Goal: Task Accomplishment & Management: Manage account settings

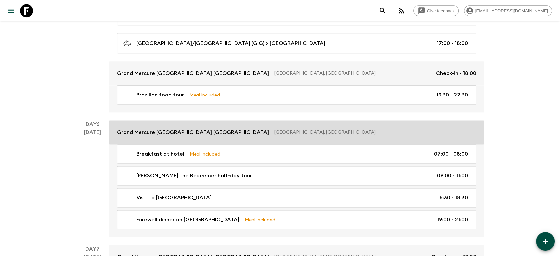
scroll to position [861, 0]
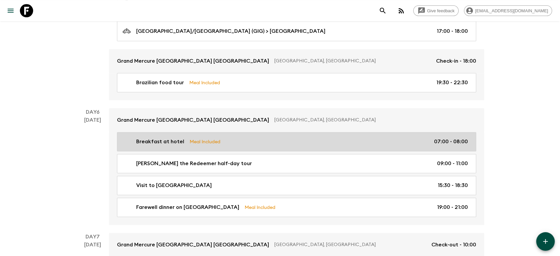
click at [257, 145] on link "Breakfast at hotel Meal Included 07:00 - 08:00" at bounding box center [296, 141] width 359 height 19
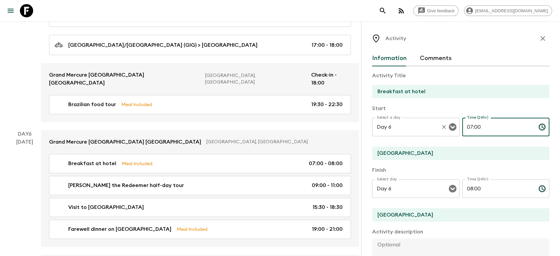
drag, startPoint x: 480, startPoint y: 127, endPoint x: 447, endPoint y: 127, distance: 32.8
click at [447, 127] on div "Select a day Day 6 Select a day ​ Time (24hr) 07:00 Time (24hr) ​" at bounding box center [460, 131] width 177 height 26
type input "06:30"
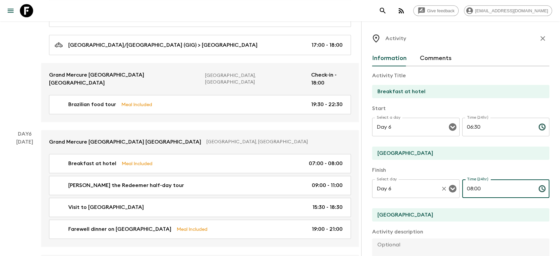
drag, startPoint x: 492, startPoint y: 190, endPoint x: 448, endPoint y: 190, distance: 44.7
click at [448, 190] on div "Select day Day 6 Select day ​ Time (24hr) 08:00 Time (24hr) ​" at bounding box center [460, 192] width 177 height 26
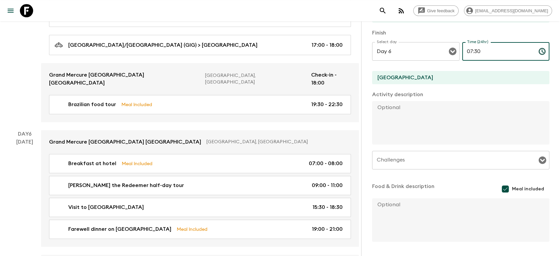
scroll to position [159, 0]
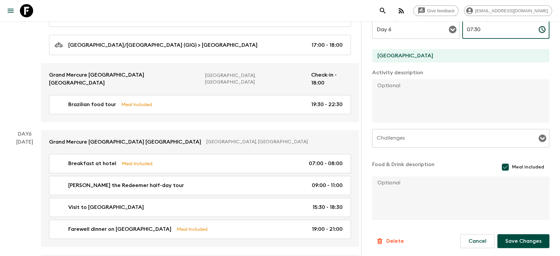
type input "07:30"
click at [497, 220] on button "Save Changes" at bounding box center [523, 241] width 52 height 14
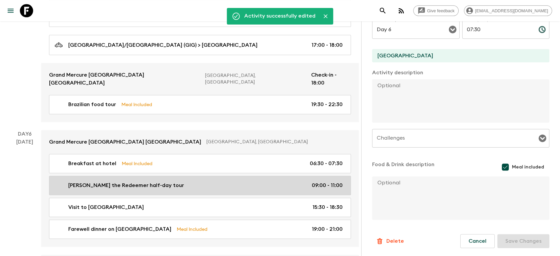
click at [330, 181] on p "09:00 - 11:00" at bounding box center [327, 185] width 31 height 8
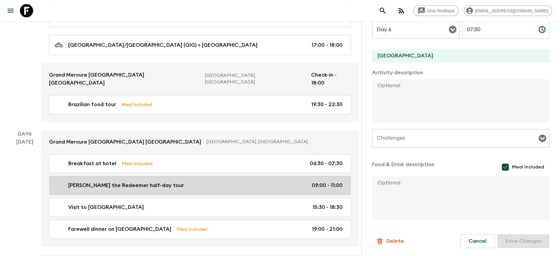
type input "[PERSON_NAME] the Redeemer half-day tour"
type textarea "On their last full day, Flashpackers will visit [PERSON_NAME]'s iconic [PERSON_…"
checkbox input "false"
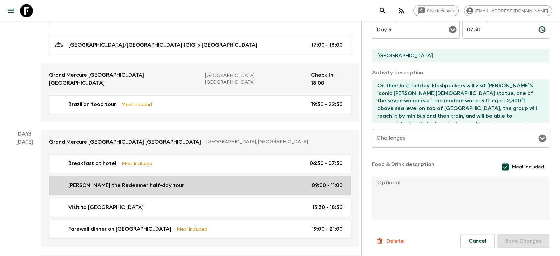
type input "09:00"
type input "11:00"
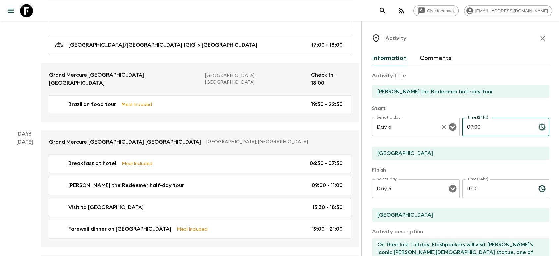
drag, startPoint x: 483, startPoint y: 131, endPoint x: 450, endPoint y: 129, distance: 32.5
click at [450, 129] on div "Select a day Day 6 Select a day ​ Time (24hr) 09:00 Time (24hr) ​" at bounding box center [460, 131] width 177 height 26
type input "08:10"
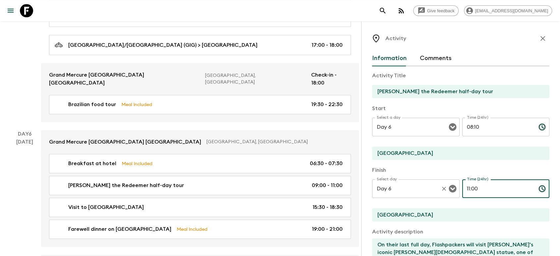
drag, startPoint x: 488, startPoint y: 185, endPoint x: 455, endPoint y: 189, distance: 33.0
click at [455, 189] on div "Select day Day 6 Select day ​ Time (24hr) 11:00 Time (24hr) ​" at bounding box center [460, 192] width 177 height 26
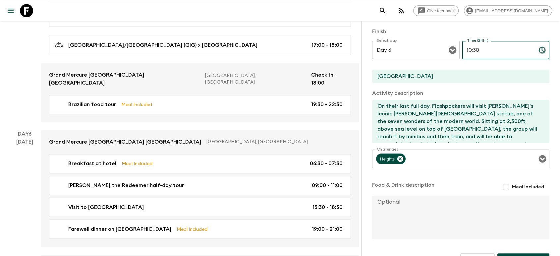
scroll to position [158, 0]
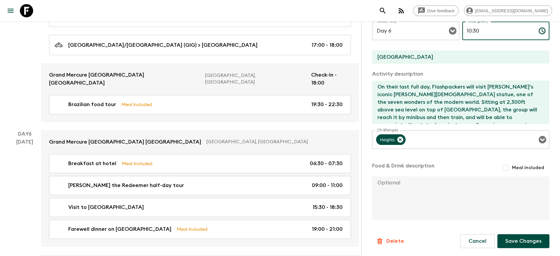
type input "10:30"
click at [497, 220] on button "Save Changes" at bounding box center [523, 241] width 52 height 14
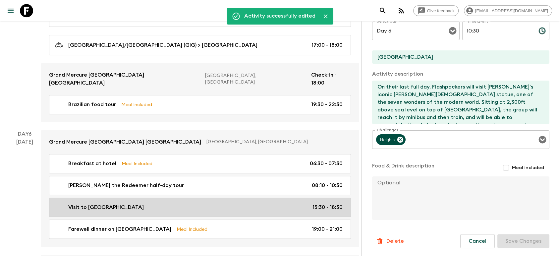
click at [332, 203] on p "15:30 - 18:30" at bounding box center [327, 207] width 30 height 8
type input "Visit to [GEOGRAPHIC_DATA]"
type textarea "Flashpackers will be taken on a private transfer to see visit the world famous …"
type textarea "Wow Moment (surprise – don't tell customers) – groups will enjoy a caipirinha o…"
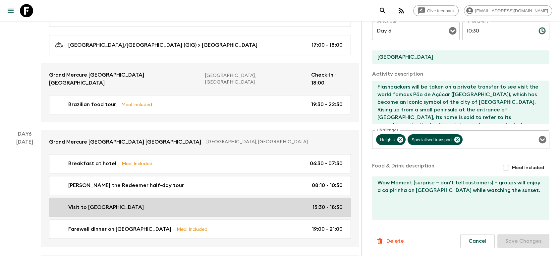
type input "15:30"
type input "18:30"
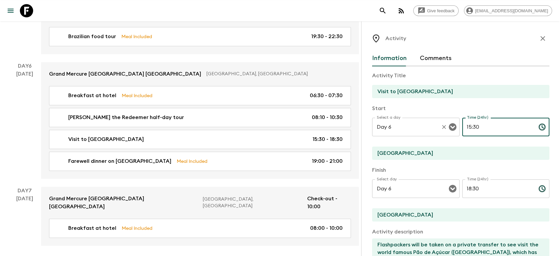
drag, startPoint x: 487, startPoint y: 127, endPoint x: 442, endPoint y: 127, distance: 44.4
click at [442, 127] on div "Select a day Day 6 Select a day ​ Time (24hr) 15:30 Time (24hr) ​" at bounding box center [460, 131] width 177 height 26
type input "11:00"
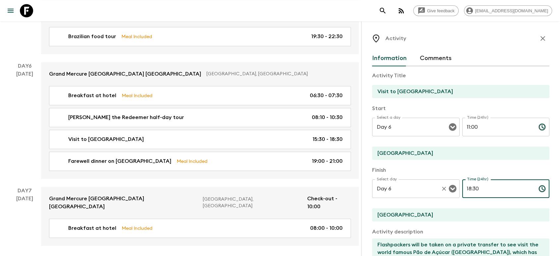
drag, startPoint x: 475, startPoint y: 187, endPoint x: 449, endPoint y: 192, distance: 26.6
click at [449, 192] on div "Select day Day 6 Select day ​ Time (24hr) 18:30 Time (24hr) ​" at bounding box center [460, 192] width 177 height 26
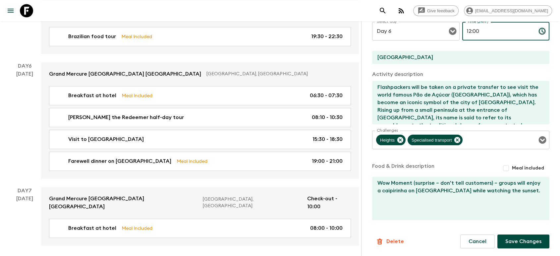
scroll to position [158, 0]
type input "12:00"
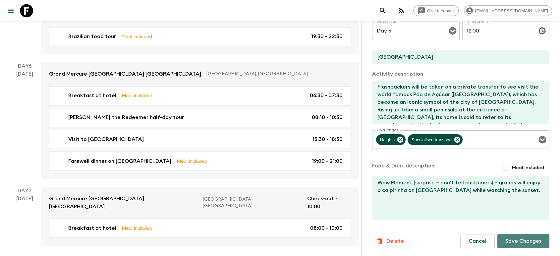
click at [497, 220] on button "Save Changes" at bounding box center [523, 241] width 52 height 14
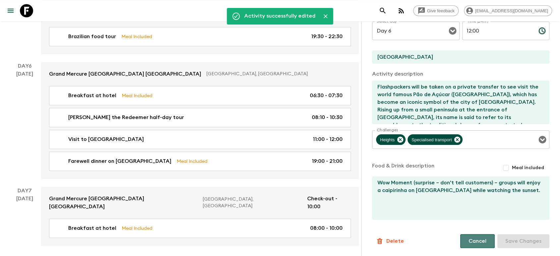
click at [465, 220] on button "Cancel" at bounding box center [477, 241] width 34 height 14
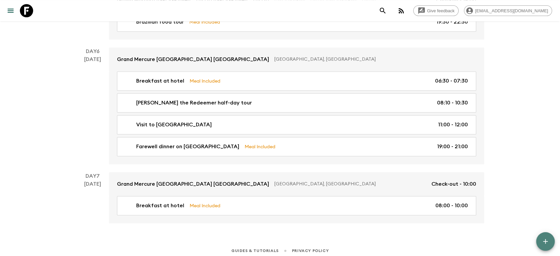
click at [497, 220] on icon "button" at bounding box center [545, 241] width 8 height 8
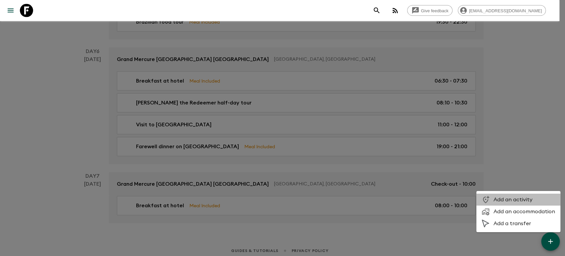
click at [497, 201] on span "Add an activity" at bounding box center [525, 199] width 62 height 7
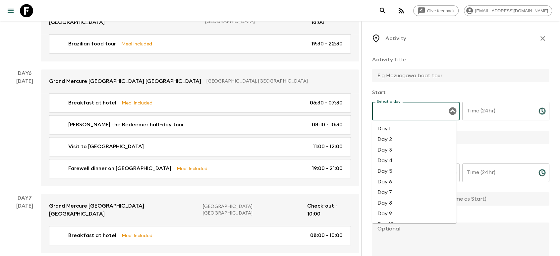
click at [428, 111] on input "Select a day" at bounding box center [411, 111] width 72 height 13
click at [429, 130] on li "Day 6" at bounding box center [414, 128] width 84 height 11
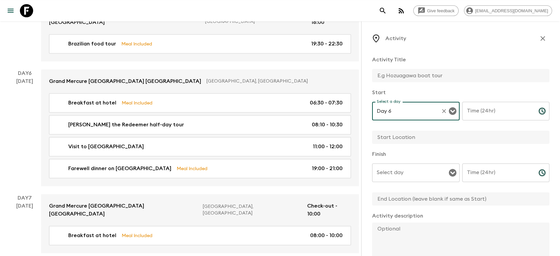
type input "Day 6"
click at [446, 76] on input "text" at bounding box center [458, 75] width 172 height 13
type input "Free Time"
click at [445, 93] on p "Start" at bounding box center [460, 92] width 177 height 8
drag, startPoint x: 393, startPoint y: 72, endPoint x: 375, endPoint y: 69, distance: 18.4
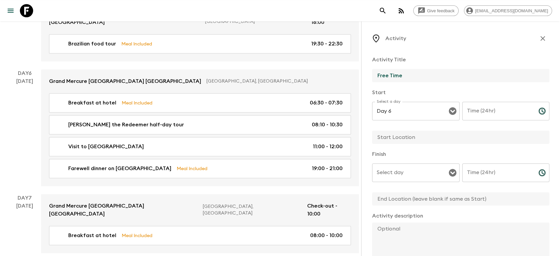
click at [375, 69] on input "Free Time" at bounding box center [458, 75] width 172 height 13
click at [493, 108] on input "Time (24hr)" at bounding box center [497, 111] width 71 height 19
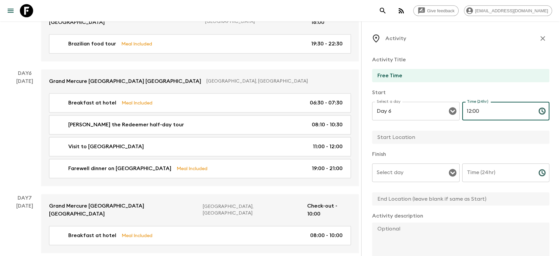
type input "12:00"
click at [497, 40] on button "button" at bounding box center [542, 38] width 13 height 13
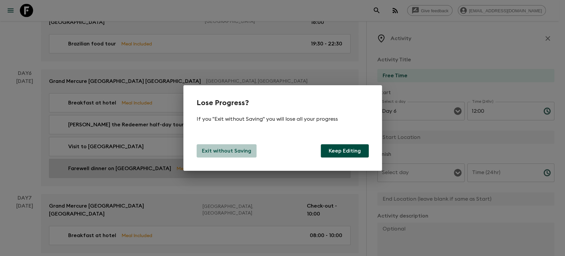
click at [237, 154] on p "Exit without Saving" at bounding box center [226, 151] width 49 height 8
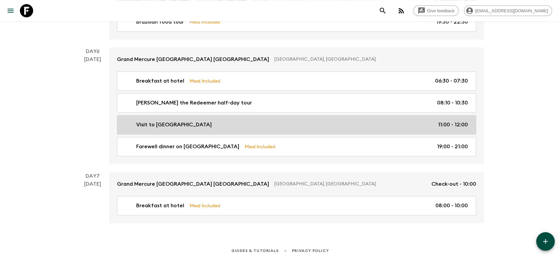
click at [375, 123] on div "Visit to [GEOGRAPHIC_DATA] 11:00 - 12:00" at bounding box center [295, 125] width 345 height 8
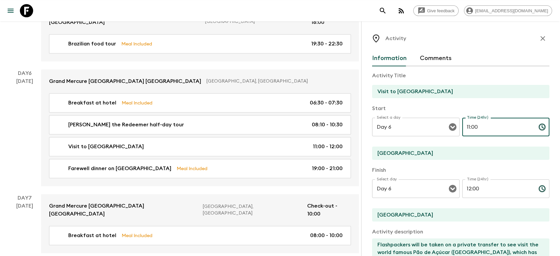
drag, startPoint x: 481, startPoint y: 123, endPoint x: 458, endPoint y: 125, distance: 22.9
click at [458, 125] on div "Select a day Day 6 Select a day ​ Time (24hr) 11:00 Time (24hr) ​" at bounding box center [460, 131] width 177 height 26
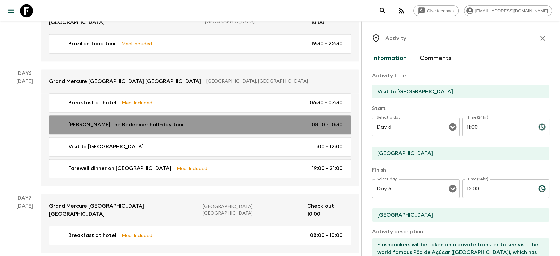
click at [299, 121] on div "[PERSON_NAME] the Redeemer half-day tour 08:10 - 10:30" at bounding box center [199, 125] width 288 height 8
type input "[PERSON_NAME] the Redeemer half-day tour"
type textarea "On their last full day, Flashpackers will visit [PERSON_NAME]'s iconic [PERSON_…"
type input "08:10"
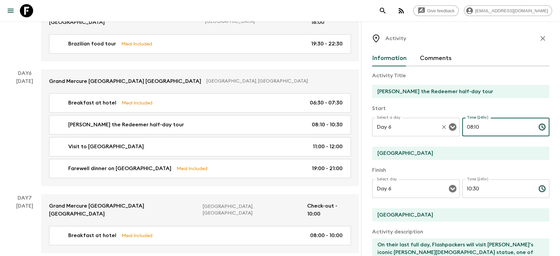
drag, startPoint x: 499, startPoint y: 127, endPoint x: 432, endPoint y: 124, distance: 66.6
click at [432, 124] on div "Select a day Day 6 Select a day ​ Time (24hr) 08:10 Time (24hr) ​" at bounding box center [460, 131] width 177 height 26
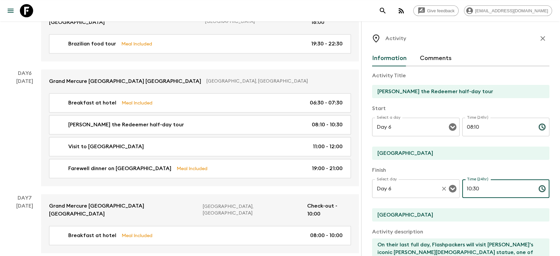
drag, startPoint x: 486, startPoint y: 187, endPoint x: 449, endPoint y: 191, distance: 37.3
click at [449, 191] on div "Select day Day 6 Select day ​ Time (24hr) 10:30 Time (24hr) ​" at bounding box center [460, 192] width 177 height 26
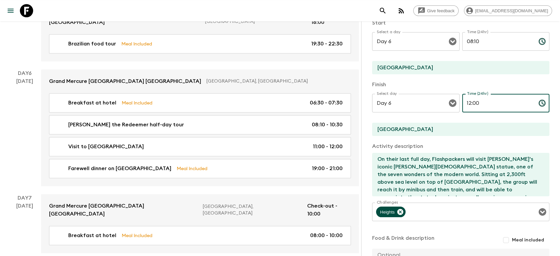
scroll to position [147, 0]
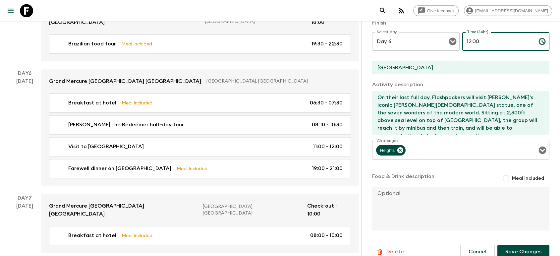
type input "12:00"
click at [497, 220] on button "Save Changes" at bounding box center [523, 251] width 52 height 14
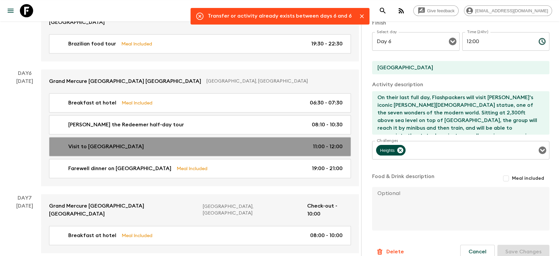
click at [322, 142] on p "11:00 - 12:00" at bounding box center [328, 146] width 30 height 8
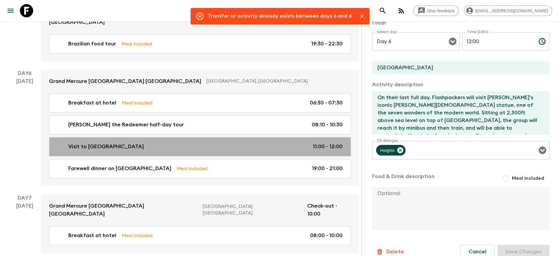
type input "Visit to [GEOGRAPHIC_DATA]"
type textarea "Flashpackers will be taken on a private transfer to see visit the world famous …"
type textarea "Wow Moment (surprise – don't tell customers) – groups will enjoy a caipirinha o…"
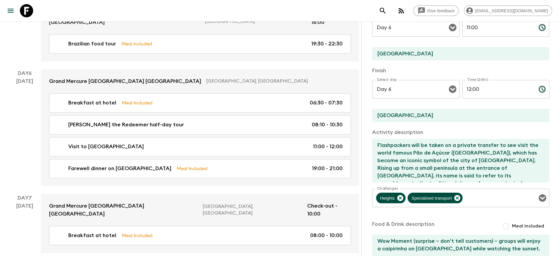
scroll to position [37, 0]
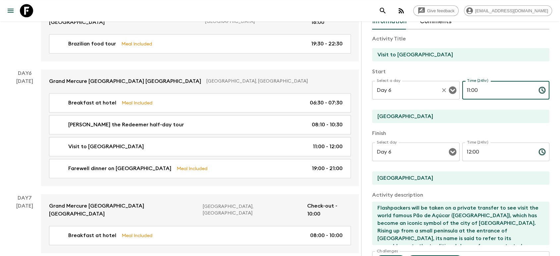
drag, startPoint x: 481, startPoint y: 93, endPoint x: 448, endPoint y: 90, distance: 32.3
click at [448, 90] on div "Select a day Day 6 Select a day ​ Time (24hr) 11:00 Time (24hr) ​" at bounding box center [460, 94] width 177 height 26
type input "1"
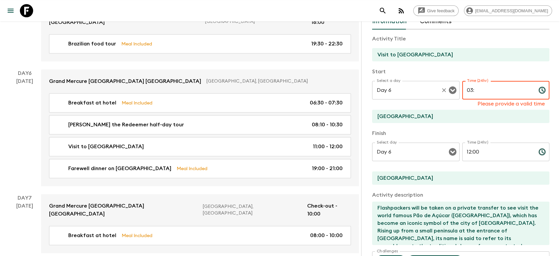
type input "0"
type input "2"
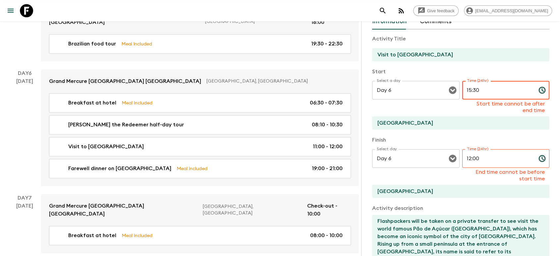
type input "15:30"
drag, startPoint x: 480, startPoint y: 161, endPoint x: 440, endPoint y: 160, distance: 39.4
click at [440, 160] on div "Select day Day 6 Select day ​ Time (24hr) 12:00 Time (24hr) End time cannot be …" at bounding box center [460, 165] width 177 height 33
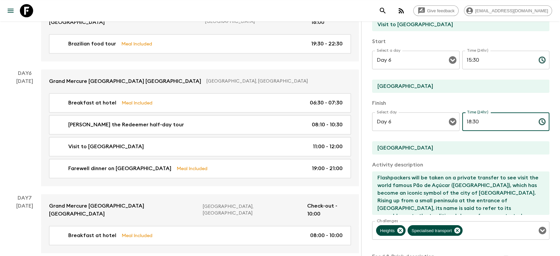
scroll to position [158, 0]
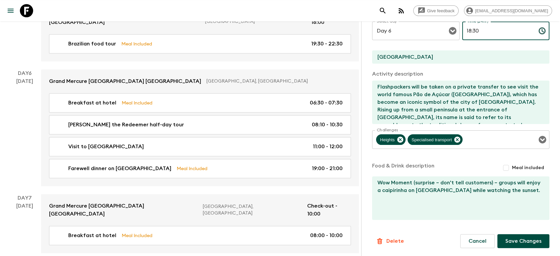
type input "18:30"
click at [497, 220] on button "Save Changes" at bounding box center [523, 241] width 52 height 14
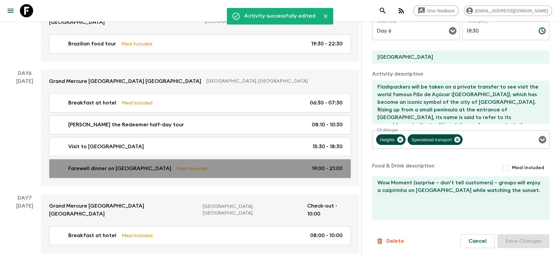
click at [311, 164] on div "Farewell dinner on Ipanema Beach Meal Included 19:00 - 21:00" at bounding box center [199, 168] width 288 height 8
type input "Farewell dinner on [GEOGRAPHIC_DATA]"
checkbox input "true"
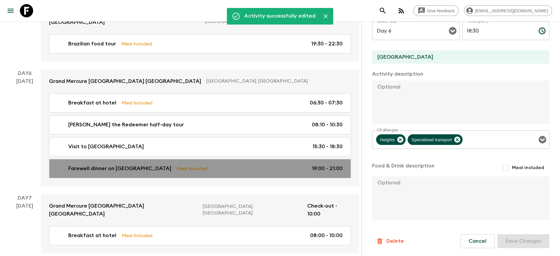
type input "19:00"
type input "21:00"
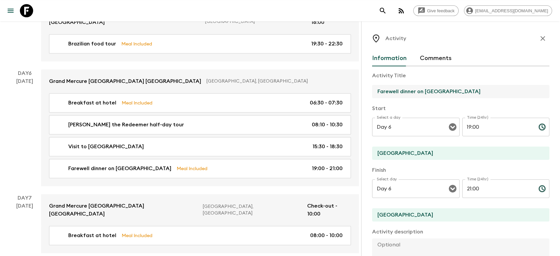
click at [437, 92] on input "Farewell dinner on [GEOGRAPHIC_DATA]" at bounding box center [458, 91] width 172 height 13
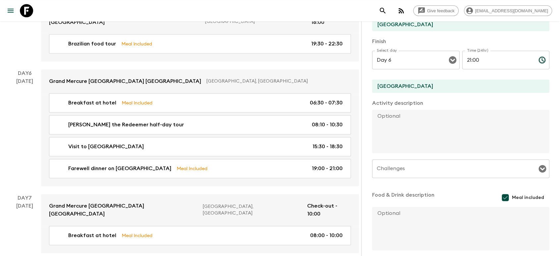
scroll to position [147, 0]
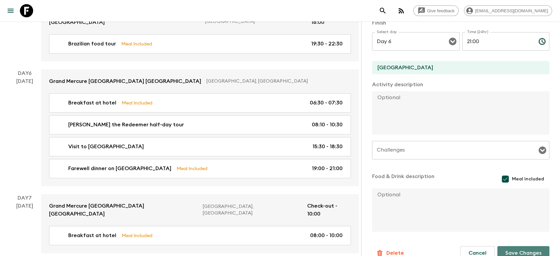
click at [497, 220] on button "Save Changes" at bounding box center [523, 253] width 52 height 14
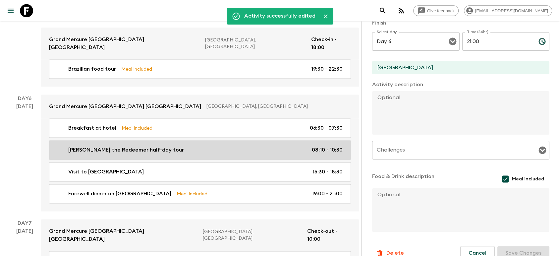
scroll to position [848, 0]
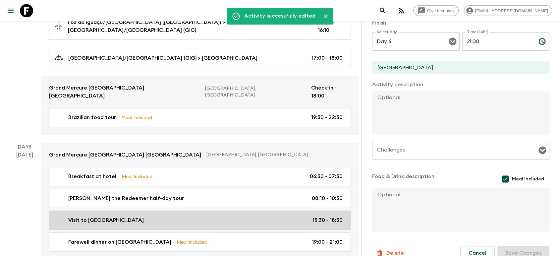
click at [180, 216] on div "Visit to [GEOGRAPHIC_DATA] 15:30 - 18:30" at bounding box center [199, 220] width 288 height 8
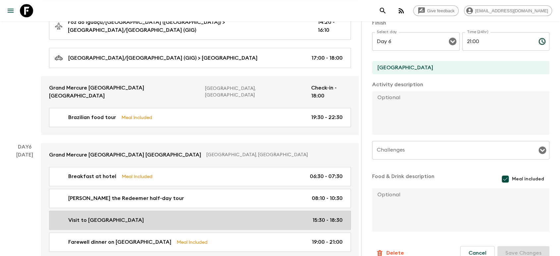
type input "Visit to [GEOGRAPHIC_DATA]"
type textarea "Flashpackers will be taken on a private transfer to see visit the world famous …"
checkbox input "false"
type textarea "Wow Moment (surprise – don't tell customers) – groups will enjoy a caipirinha o…"
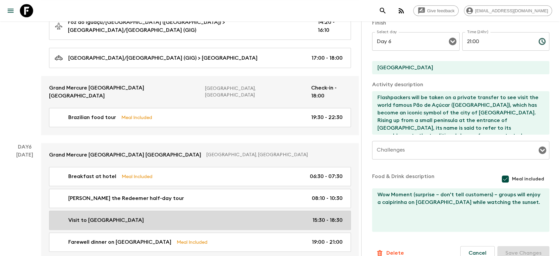
type input "15:30"
type input "18:30"
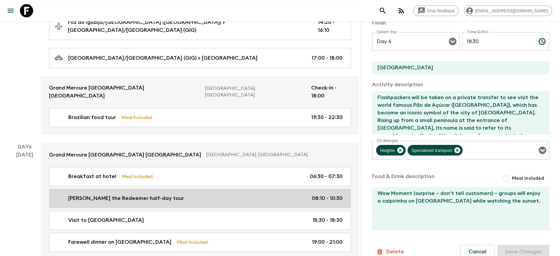
click at [191, 189] on link "[PERSON_NAME] the Redeemer half-day tour 08:10 - 10:30" at bounding box center [200, 197] width 302 height 19
type input "[PERSON_NAME] the Redeemer half-day tour"
type textarea "On their last full day, Flashpackers will visit [PERSON_NAME]'s iconic [PERSON_…"
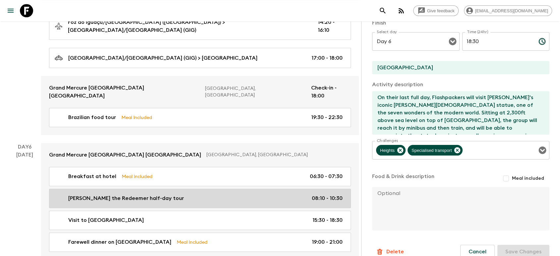
type input "08:10"
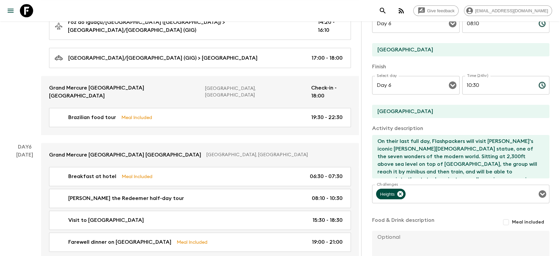
scroll to position [37, 0]
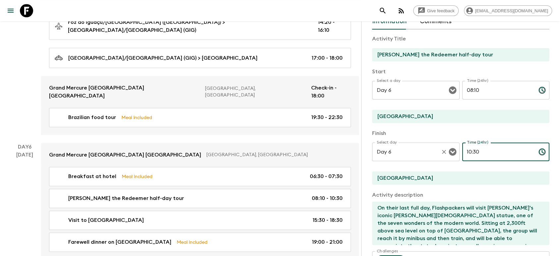
drag, startPoint x: 484, startPoint y: 157, endPoint x: 438, endPoint y: 152, distance: 45.9
click at [438, 152] on div "Select day Day 6 Select day ​ Time (24hr) 10:30 Time (24hr) ​" at bounding box center [460, 155] width 177 height 26
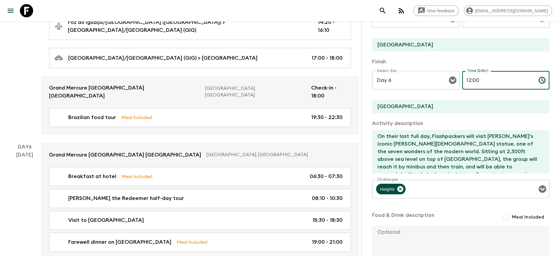
scroll to position [147, 0]
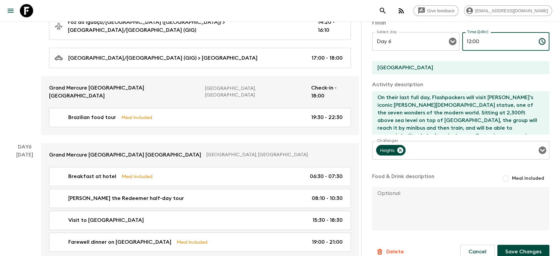
type input "12:00"
click at [497, 220] on button "Save Changes" at bounding box center [523, 251] width 52 height 14
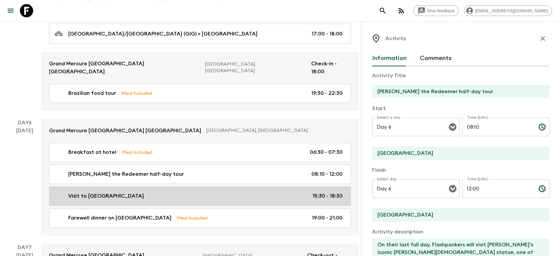
scroll to position [885, 0]
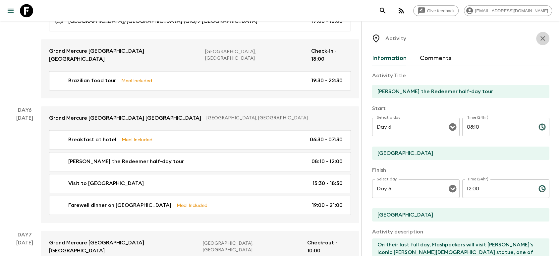
click at [497, 39] on icon "button" at bounding box center [542, 38] width 8 height 8
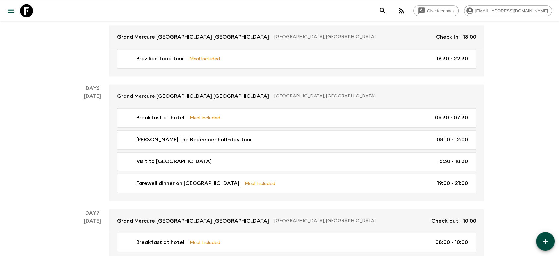
click at [497, 220] on button "button" at bounding box center [545, 241] width 19 height 19
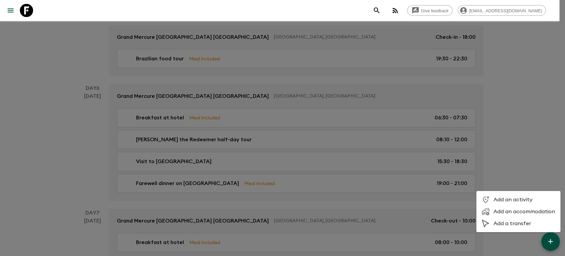
click at [497, 199] on span "Add an activity" at bounding box center [525, 199] width 62 height 7
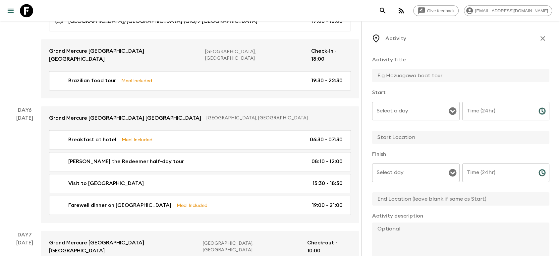
click at [424, 113] on input "Select a day" at bounding box center [411, 111] width 72 height 13
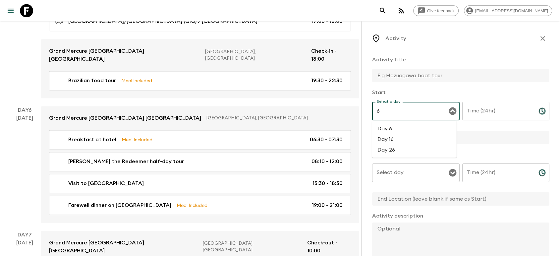
drag, startPoint x: 418, startPoint y: 127, endPoint x: 417, endPoint y: 120, distance: 7.8
click at [418, 127] on li "Day 6" at bounding box center [414, 128] width 84 height 11
type input "Day 6"
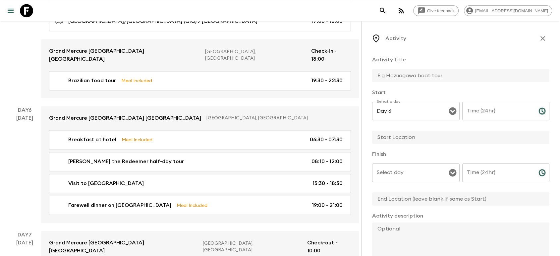
click at [424, 75] on input "text" at bounding box center [458, 75] width 172 height 13
type input "Free Time"
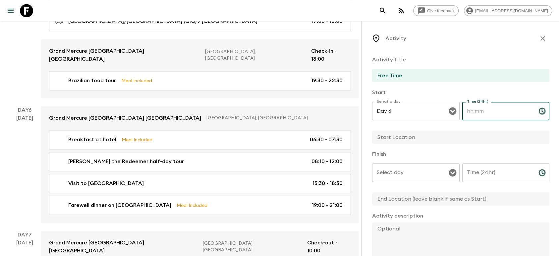
click at [480, 111] on input "Time (24hr)" at bounding box center [497, 111] width 71 height 19
type input "12:00"
click at [409, 132] on input "text" at bounding box center [458, 136] width 172 height 13
type input "Rio"
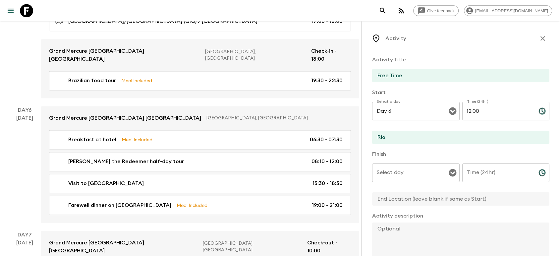
click at [389, 149] on div "Activity Title Free Time Start Select a day Day 6 Select a day ​ Time (24hr) 12…" at bounding box center [460, 206] width 177 height 312
click at [396, 164] on div "Select day" at bounding box center [415, 172] width 87 height 19
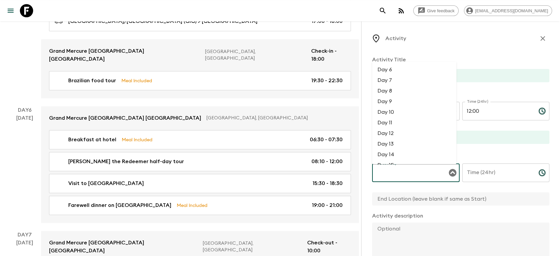
click at [393, 75] on li "Day 7" at bounding box center [414, 80] width 84 height 11
drag, startPoint x: 394, startPoint y: 173, endPoint x: 384, endPoint y: 175, distance: 10.1
click at [384, 175] on input "Day 7" at bounding box center [406, 172] width 63 height 13
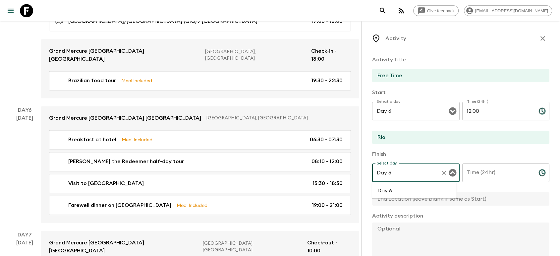
type input "Day 7"
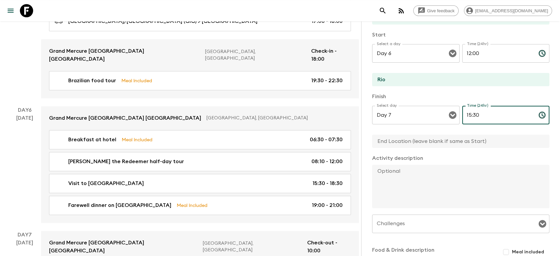
scroll to position [74, 0]
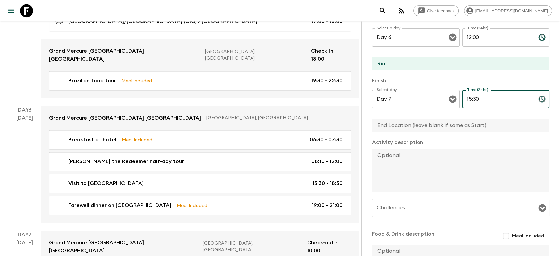
type input "15:30"
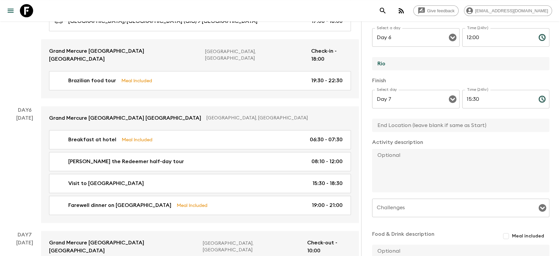
drag, startPoint x: 392, startPoint y: 65, endPoint x: 362, endPoint y: 65, distance: 29.5
click at [362, 65] on div "Activity Activity Title Free Time Start Select a day Day 6 Select a day ​ Time …" at bounding box center [460, 149] width 199 height 256
click at [403, 141] on p "Activity description" at bounding box center [460, 142] width 177 height 8
click at [397, 131] on input "text" at bounding box center [458, 125] width 172 height 13
paste input "Rio"
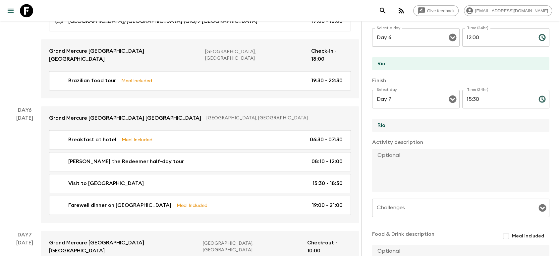
type input "[GEOGRAPHIC_DATA]"
drag, startPoint x: 417, startPoint y: 126, endPoint x: 373, endPoint y: 123, distance: 44.8
click at [373, 123] on input "[GEOGRAPHIC_DATA]" at bounding box center [458, 125] width 172 height 13
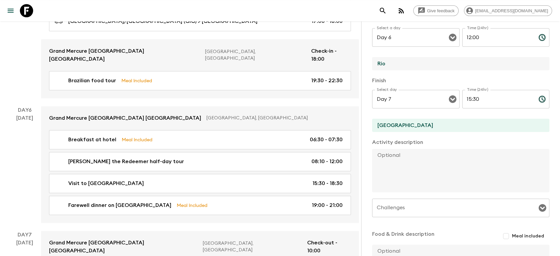
drag, startPoint x: 389, startPoint y: 66, endPoint x: 366, endPoint y: 67, distance: 23.6
click at [366, 67] on div "Activity Activity Title Free Time Start Select a day Day 6 Select a day ​ Time …" at bounding box center [460, 149] width 199 height 256
paste input "Hotel"
type input "[GEOGRAPHIC_DATA]"
click at [413, 143] on p "Activity description" at bounding box center [460, 142] width 177 height 8
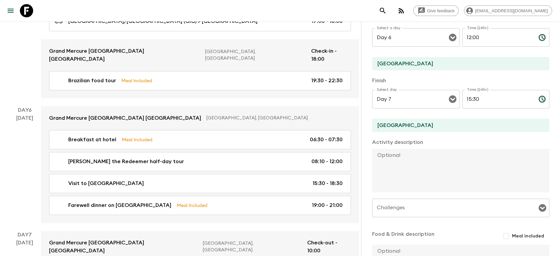
click at [407, 157] on textarea at bounding box center [458, 170] width 172 height 43
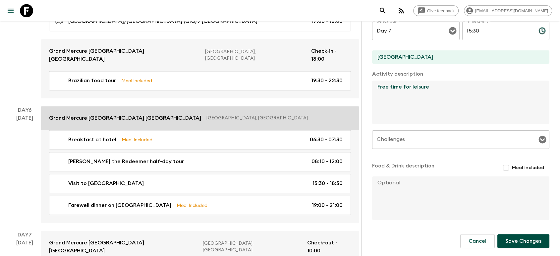
drag, startPoint x: 433, startPoint y: 97, endPoint x: 354, endPoint y: 95, distance: 78.2
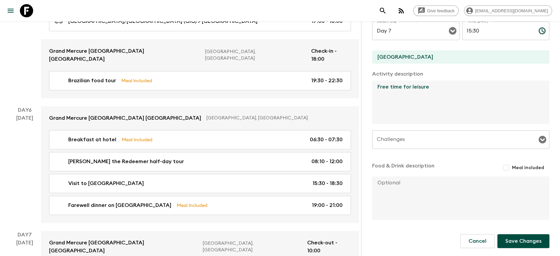
type textarea "Free time for leisure"
click at [497, 220] on button "Save Changes" at bounding box center [523, 241] width 52 height 14
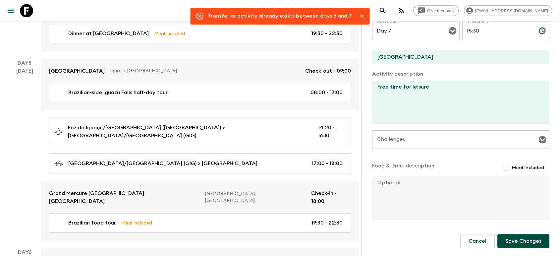
scroll to position [738, 0]
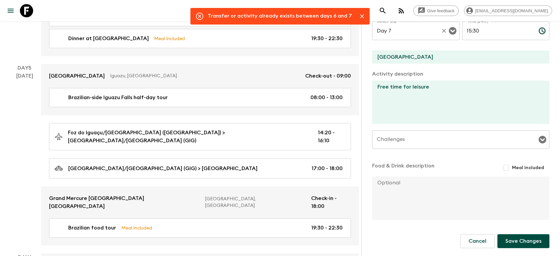
click at [406, 32] on input "Day 7" at bounding box center [406, 31] width 63 height 13
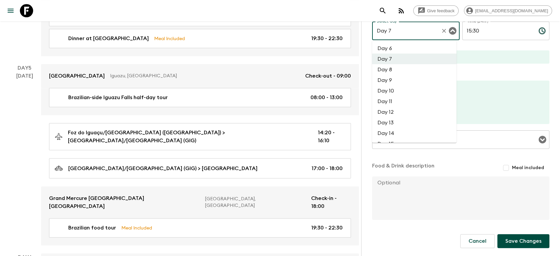
click at [408, 51] on li "Day 6" at bounding box center [414, 48] width 84 height 11
type input "Day 6"
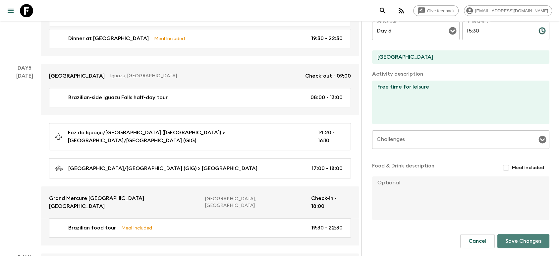
click at [497, 220] on button "Save Changes" at bounding box center [523, 241] width 52 height 14
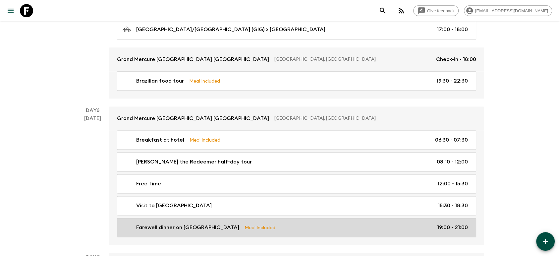
scroll to position [944, 0]
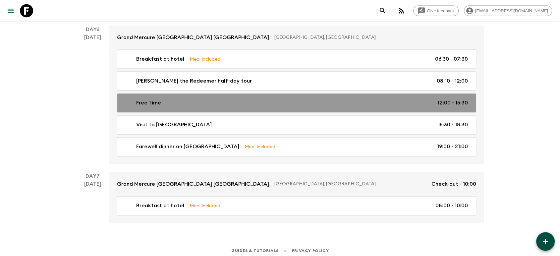
click at [256, 99] on div "Free Time 12:00 - 15:30" at bounding box center [295, 103] width 345 height 8
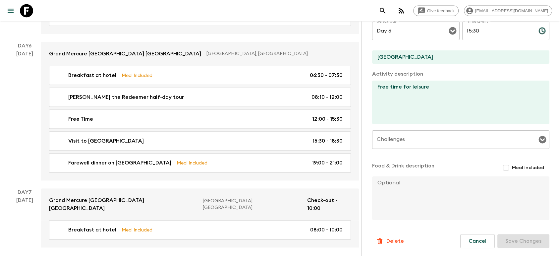
scroll to position [951, 0]
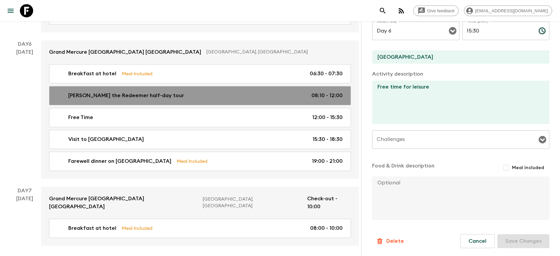
click at [295, 91] on div "[PERSON_NAME] the Redeemer half-day tour 08:10 - 12:00" at bounding box center [199, 95] width 288 height 8
type input "[PERSON_NAME] the Redeemer half-day tour"
type textarea "On their last full day, Flashpackers will visit [PERSON_NAME]'s iconic [PERSON_…"
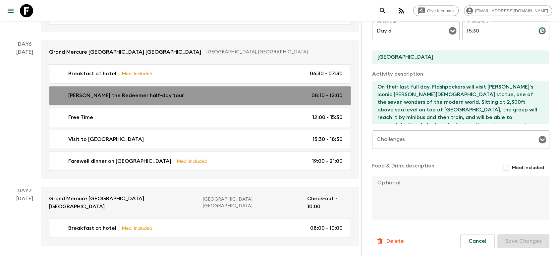
type input "08:10"
type input "12:00"
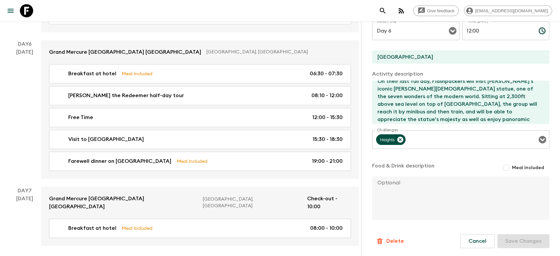
scroll to position [8, 0]
click at [497, 119] on textarea "On their last full day, Flashpackers will visit [PERSON_NAME]'s iconic [PERSON_…" at bounding box center [458, 101] width 172 height 43
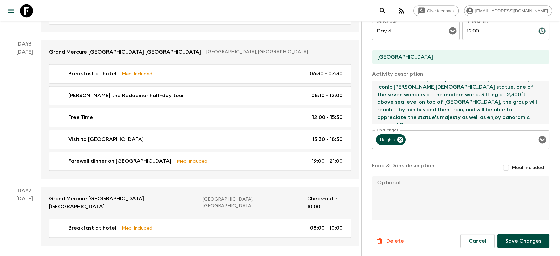
type textarea "On their last full day, Flashpackers will visit [PERSON_NAME]'s iconic [PERSON_…"
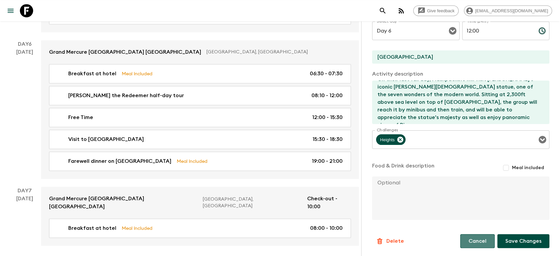
click at [477, 220] on button "Cancel" at bounding box center [477, 241] width 34 height 14
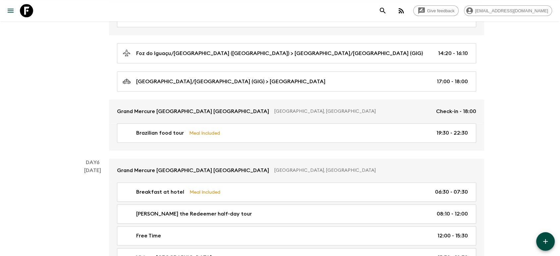
scroll to position [944, 0]
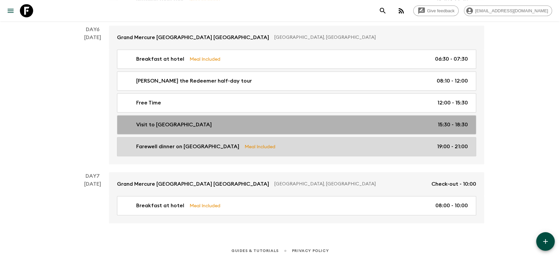
drag, startPoint x: 205, startPoint y: 122, endPoint x: 340, endPoint y: 159, distance: 140.1
click at [205, 122] on div "Visit to [GEOGRAPHIC_DATA] 15:30 - 18:30" at bounding box center [295, 125] width 345 height 8
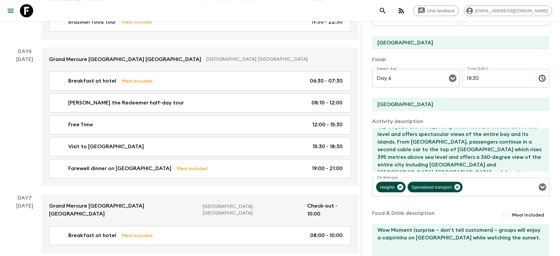
scroll to position [147, 0]
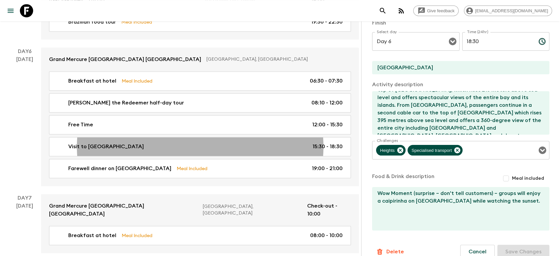
click at [422, 207] on textarea "Wow Moment (surprise – don't tell customers) – groups will enjoy a caipirinha o…" at bounding box center [458, 208] width 172 height 43
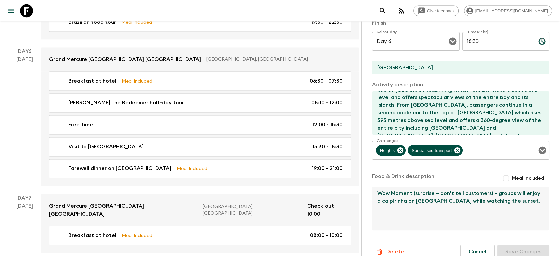
drag, startPoint x: 417, startPoint y: 214, endPoint x: 322, endPoint y: 165, distance: 106.6
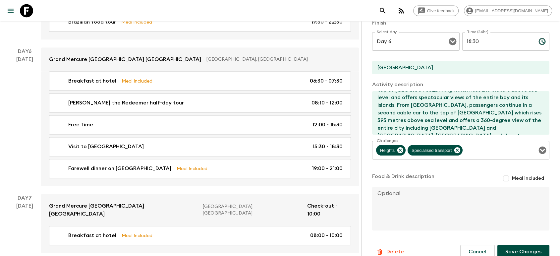
click at [497, 220] on button "Save Changes" at bounding box center [523, 251] width 52 height 14
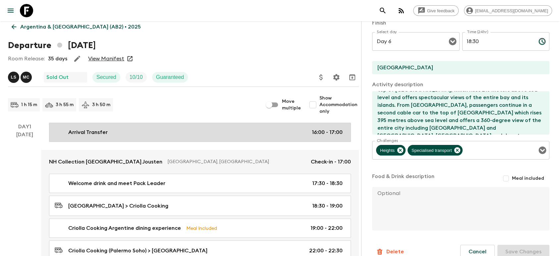
scroll to position [0, 0]
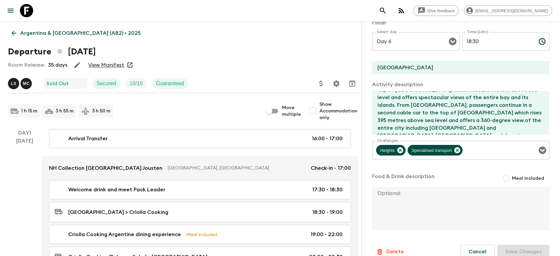
click at [101, 67] on link "View Manifest" at bounding box center [106, 65] width 36 height 7
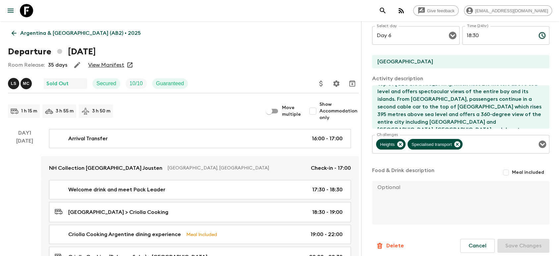
scroll to position [158, 0]
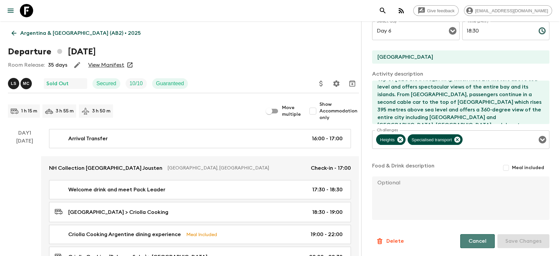
click at [484, 220] on button "Cancel" at bounding box center [477, 241] width 34 height 14
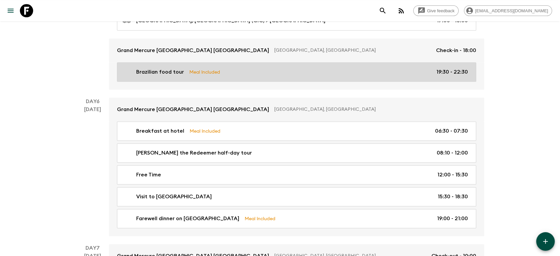
scroll to position [883, 0]
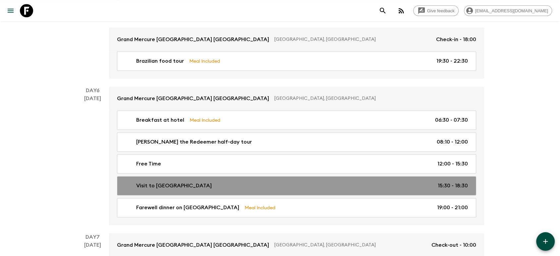
click at [306, 181] on div "Visit to [GEOGRAPHIC_DATA] 15:30 - 18:30" at bounding box center [295, 185] width 345 height 8
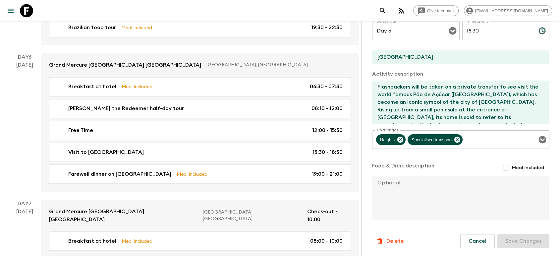
scroll to position [951, 0]
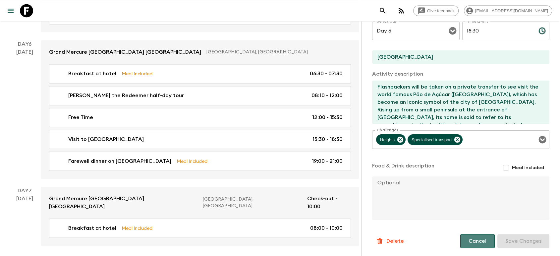
click at [480, 220] on button "Cancel" at bounding box center [477, 241] width 34 height 14
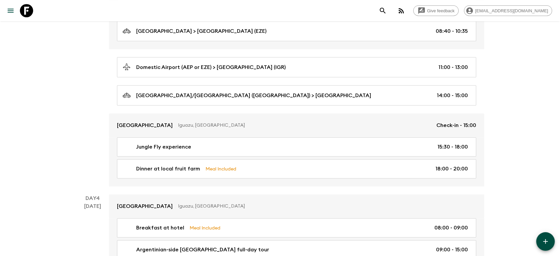
scroll to position [466, 0]
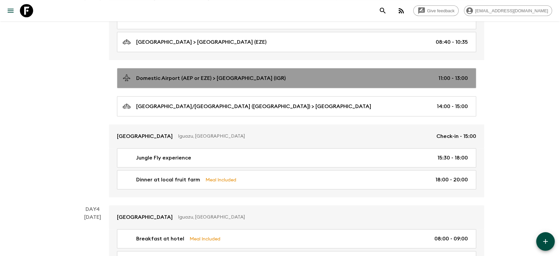
click at [392, 74] on div "Domestic Airport (AEP or EZE) > [GEOGRAPHIC_DATA] (IGR) 11:00 - 13:00" at bounding box center [295, 78] width 345 height 9
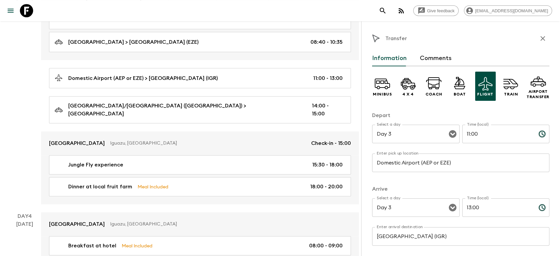
click at [384, 158] on input "Domestic Airport (AEP or EZE)" at bounding box center [460, 162] width 177 height 19
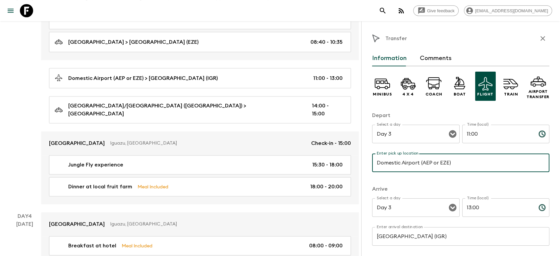
click at [383, 165] on input "Domestic Airport (AEP or EZE)" at bounding box center [460, 162] width 177 height 19
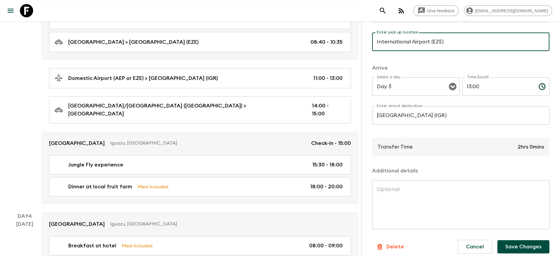
scroll to position [127, 0]
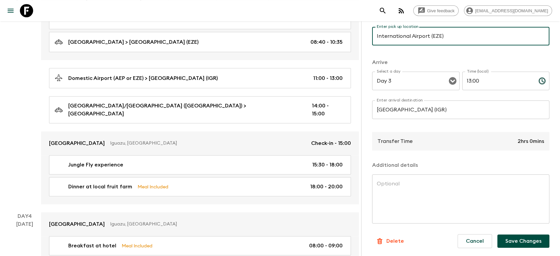
click at [497, 220] on button "Save Changes" at bounding box center [523, 240] width 52 height 13
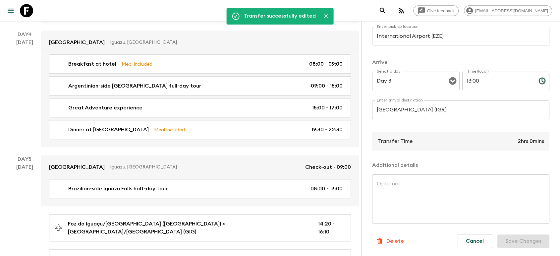
scroll to position [686, 0]
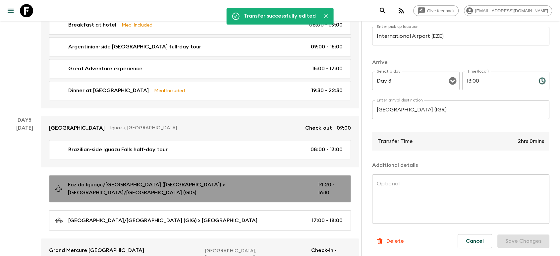
click at [240, 175] on link "Foz do Iguaçu/[GEOGRAPHIC_DATA] ([GEOGRAPHIC_DATA]) > [GEOGRAPHIC_DATA]/[GEOGRA…" at bounding box center [200, 188] width 302 height 27
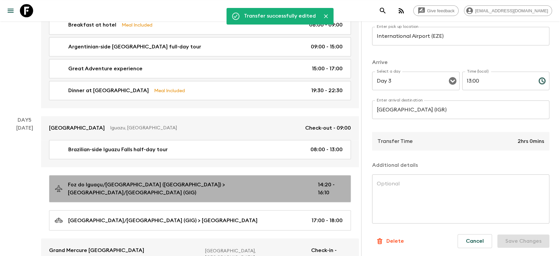
type input "Foz do Iguaçu/[GEOGRAPHIC_DATA] ([GEOGRAPHIC_DATA])"
type input "[GEOGRAPHIC_DATA]/[GEOGRAPHIC_DATA] (GIG)"
type input "Day 5"
type input "14:20"
type input "Day 5"
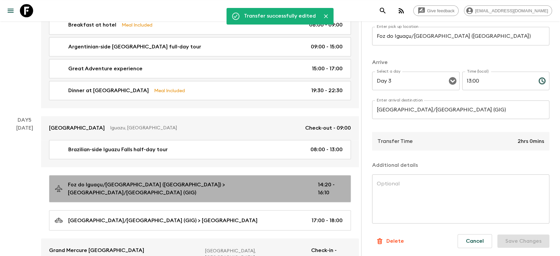
type input "16:10"
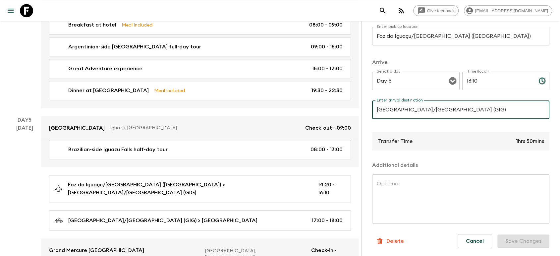
click at [433, 111] on input "[GEOGRAPHIC_DATA]/[GEOGRAPHIC_DATA] (GIG)" at bounding box center [460, 109] width 177 height 19
drag, startPoint x: 416, startPoint y: 111, endPoint x: 507, endPoint y: 112, distance: 91.1
click at [497, 112] on input "[GEOGRAPHIC_DATA]/[GEOGRAPHIC_DATA] (GIG)" at bounding box center [460, 109] width 177 height 19
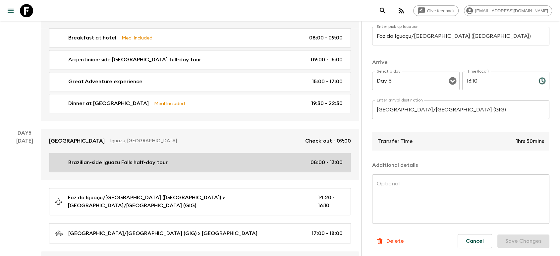
scroll to position [686, 0]
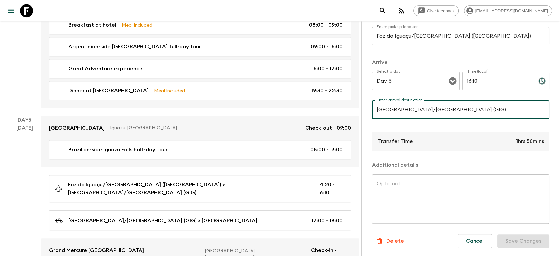
click at [33, 11] on link at bounding box center [26, 10] width 19 height 19
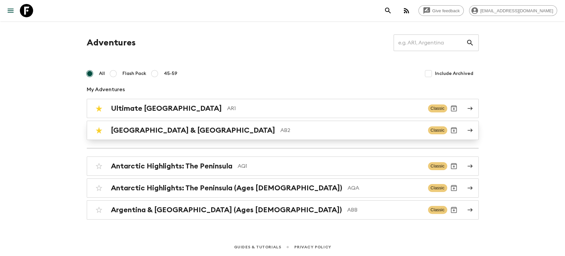
click at [174, 130] on div "Argentina & [GEOGRAPHIC_DATA] AB2" at bounding box center [267, 130] width 312 height 9
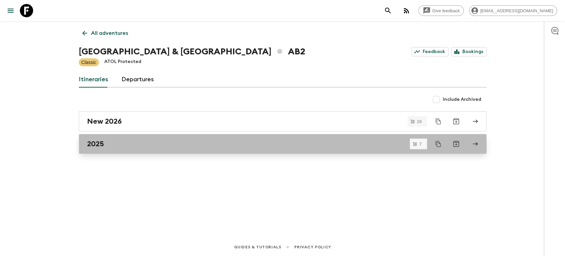
click at [137, 137] on link "2025" at bounding box center [283, 144] width 408 height 20
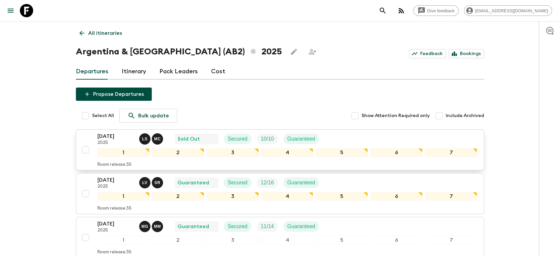
click at [102, 138] on p "[DATE]" at bounding box center [115, 136] width 36 height 8
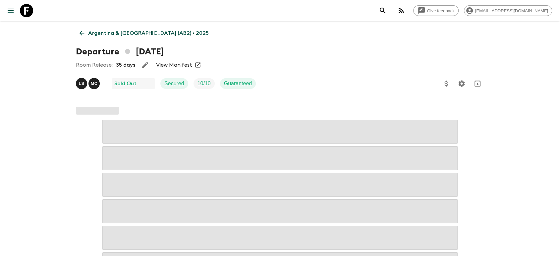
click at [176, 66] on link "View Manifest" at bounding box center [174, 65] width 36 height 7
